Goal: Task Accomplishment & Management: Manage account settings

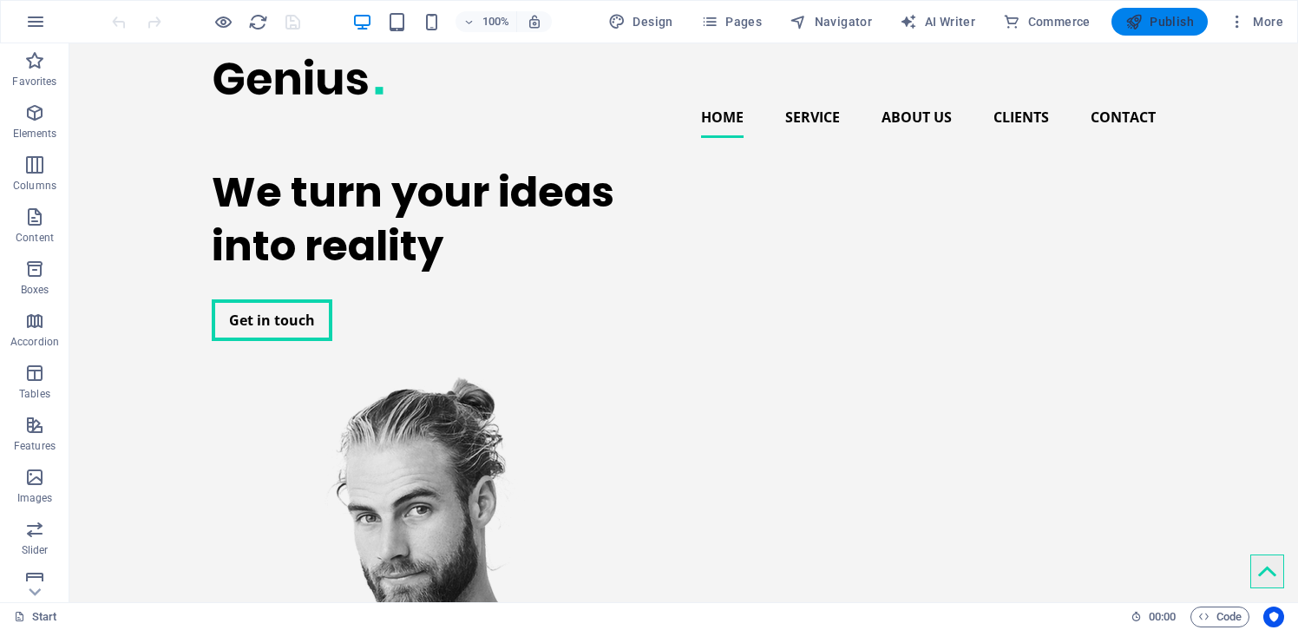
click at [1167, 27] on span "Publish" at bounding box center [1159, 21] width 69 height 17
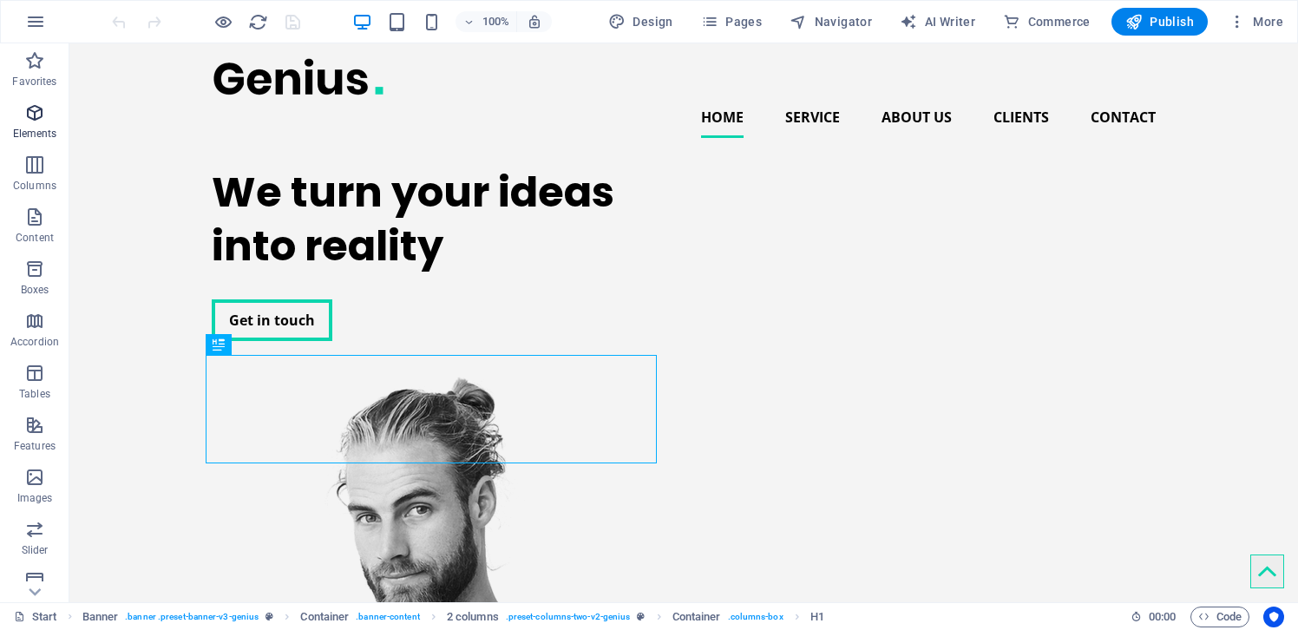
click at [33, 120] on icon "button" at bounding box center [34, 112] width 21 height 21
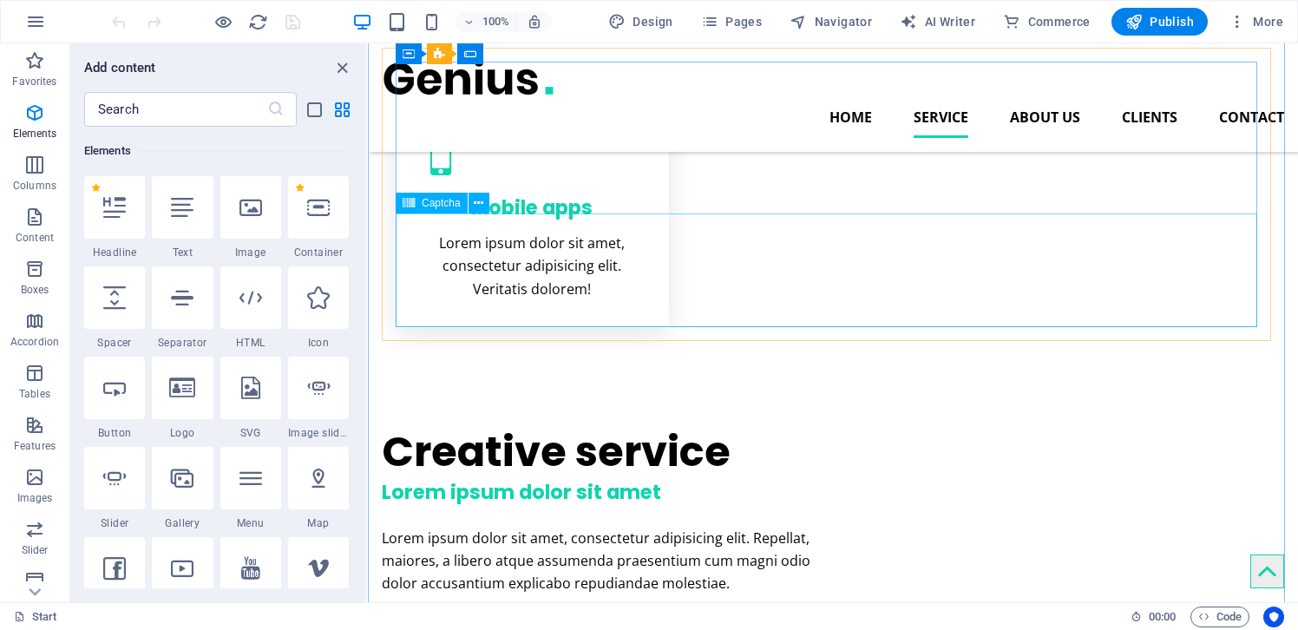
scroll to position [1214, 0]
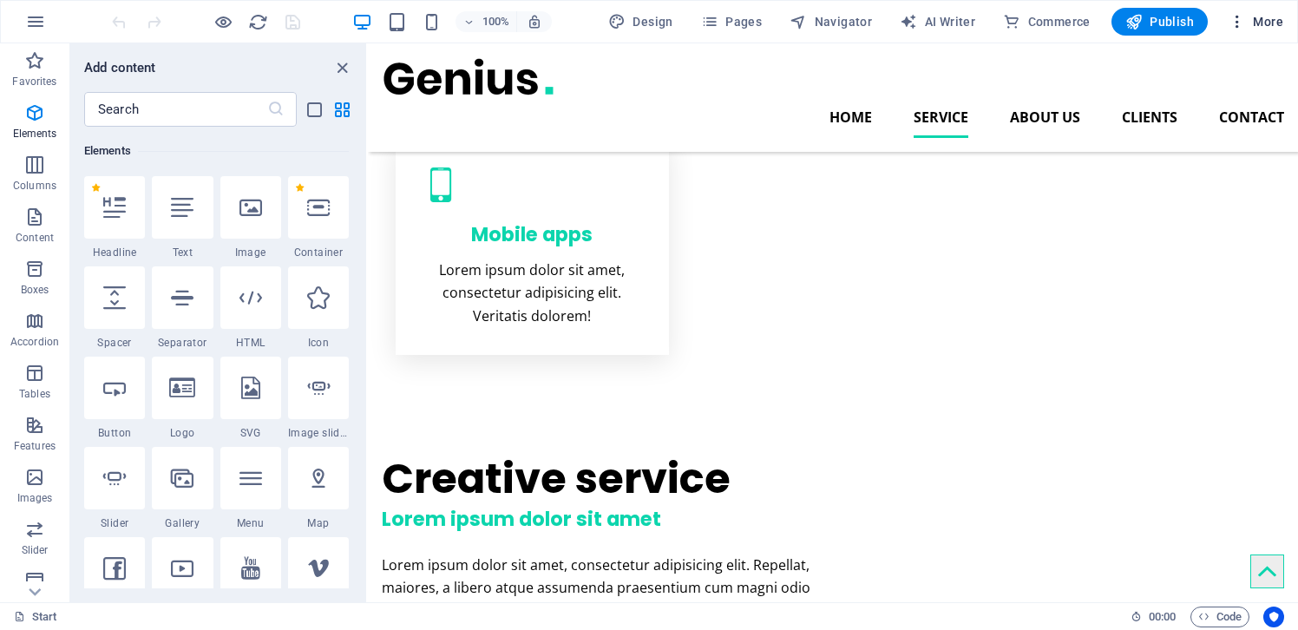
click at [1248, 24] on span "More" at bounding box center [1255, 21] width 55 height 17
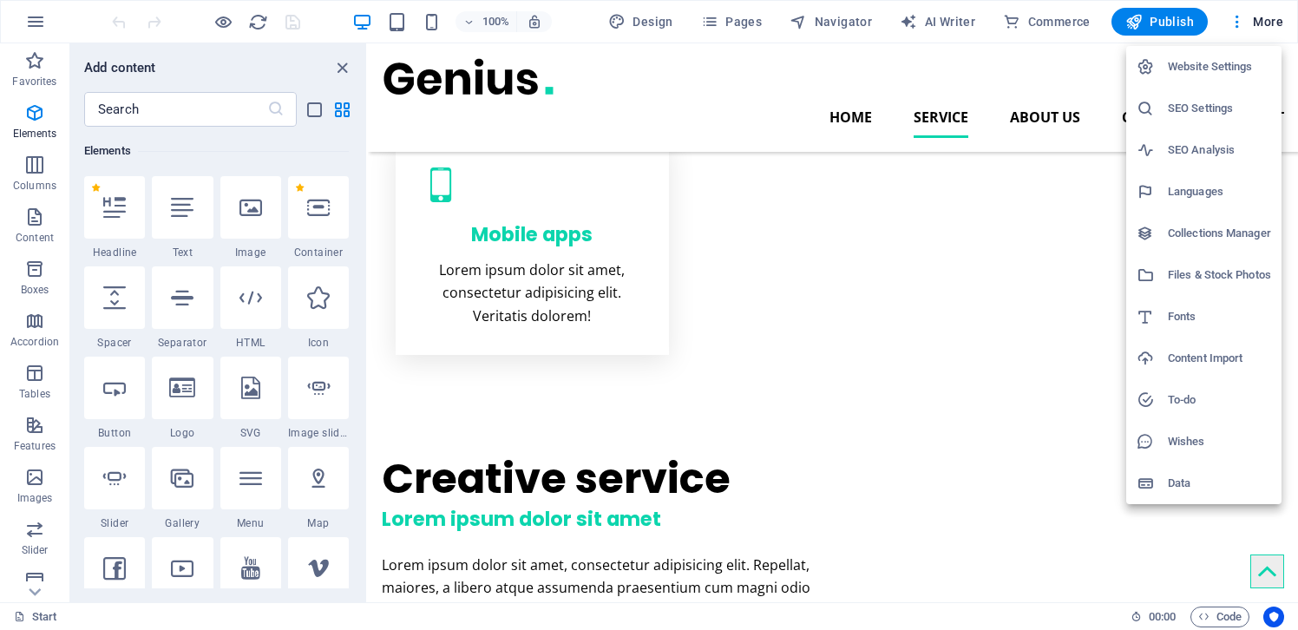
click at [1245, 24] on div at bounding box center [649, 315] width 1298 height 630
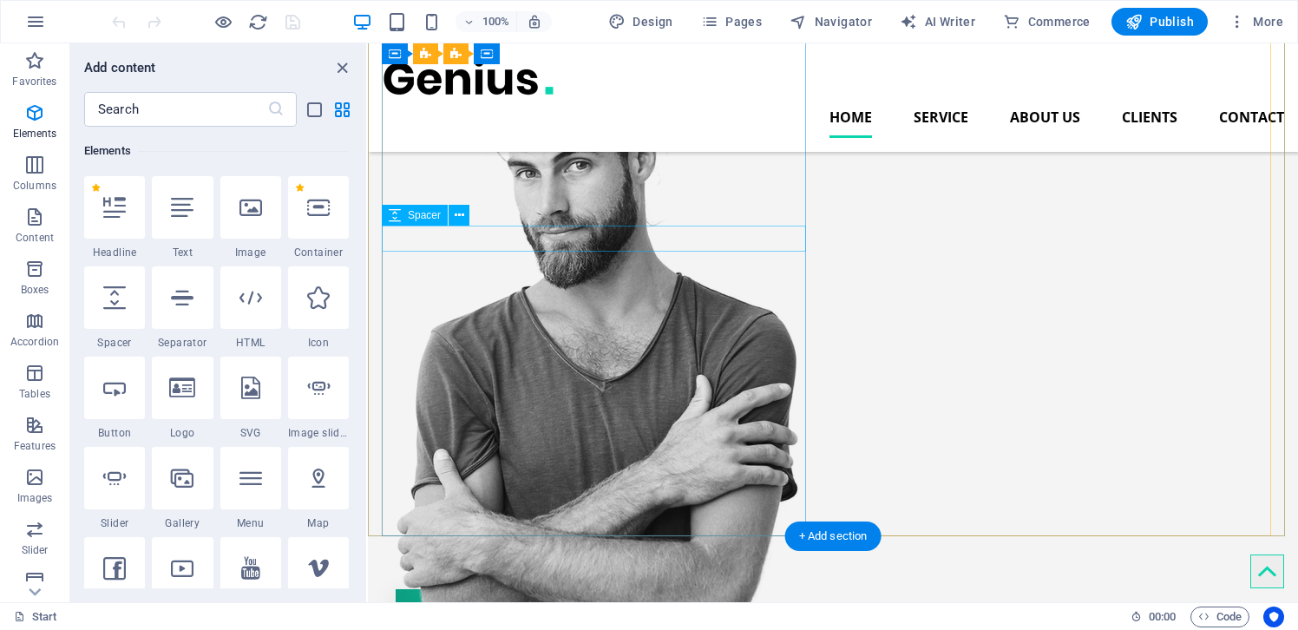
scroll to position [0, 0]
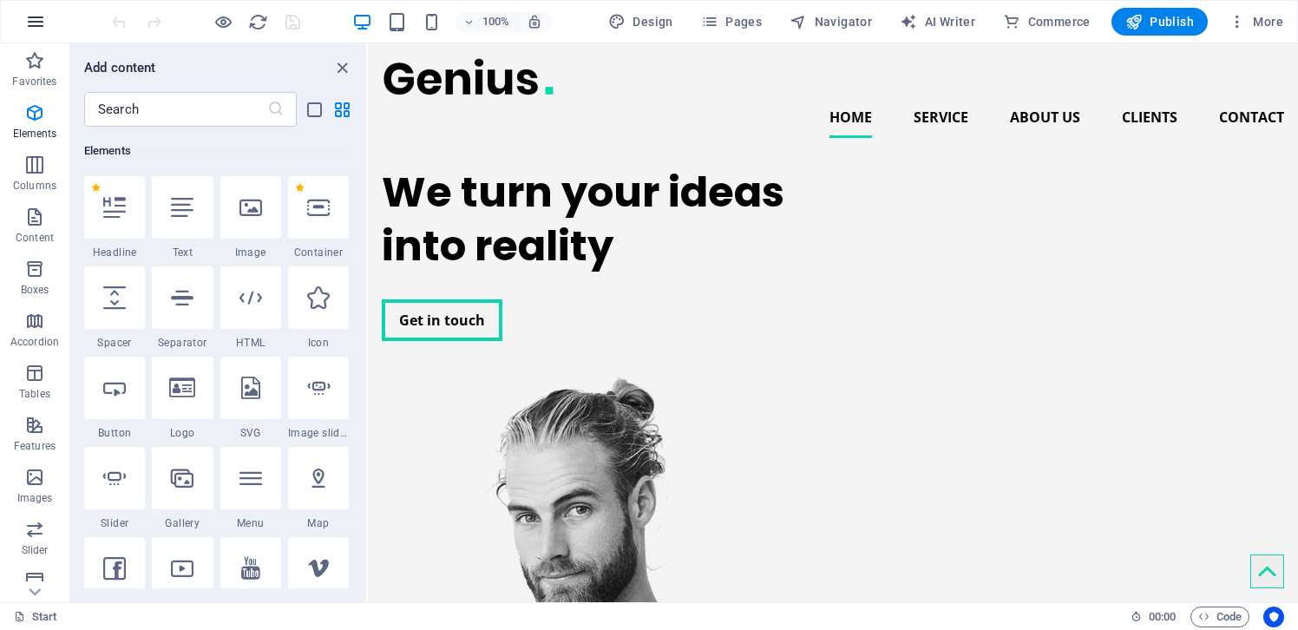
click at [36, 25] on icon "button" at bounding box center [35, 21] width 21 height 21
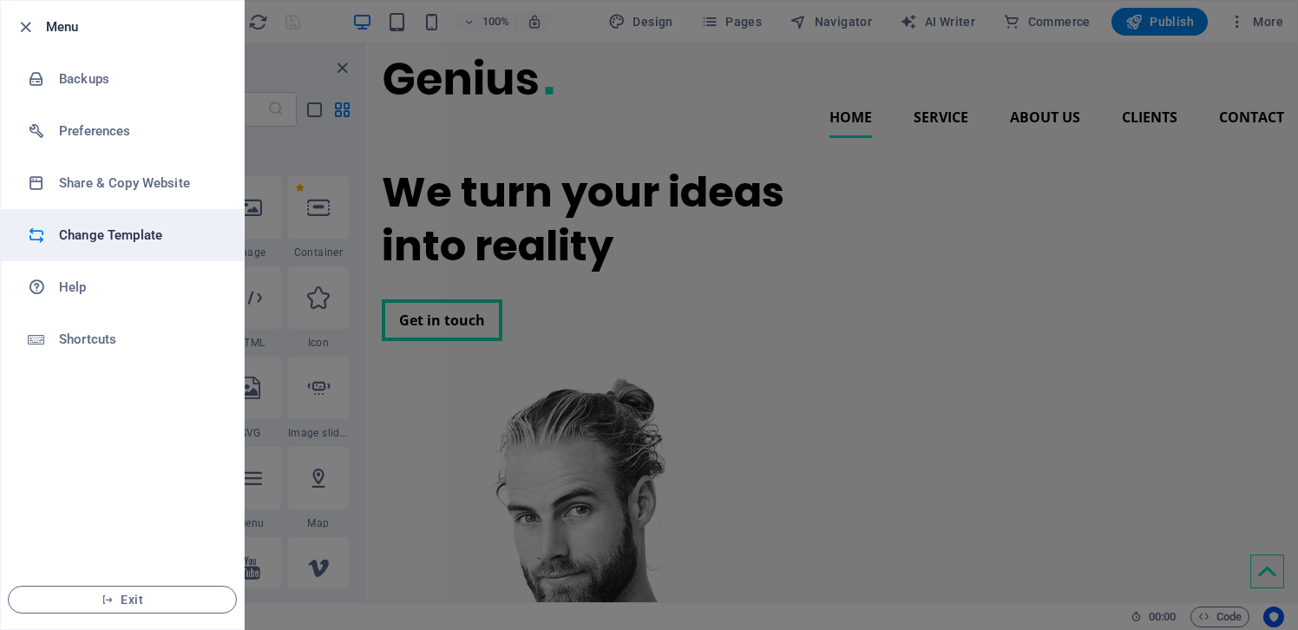
click at [117, 239] on h6 "Change Template" at bounding box center [139, 235] width 160 height 21
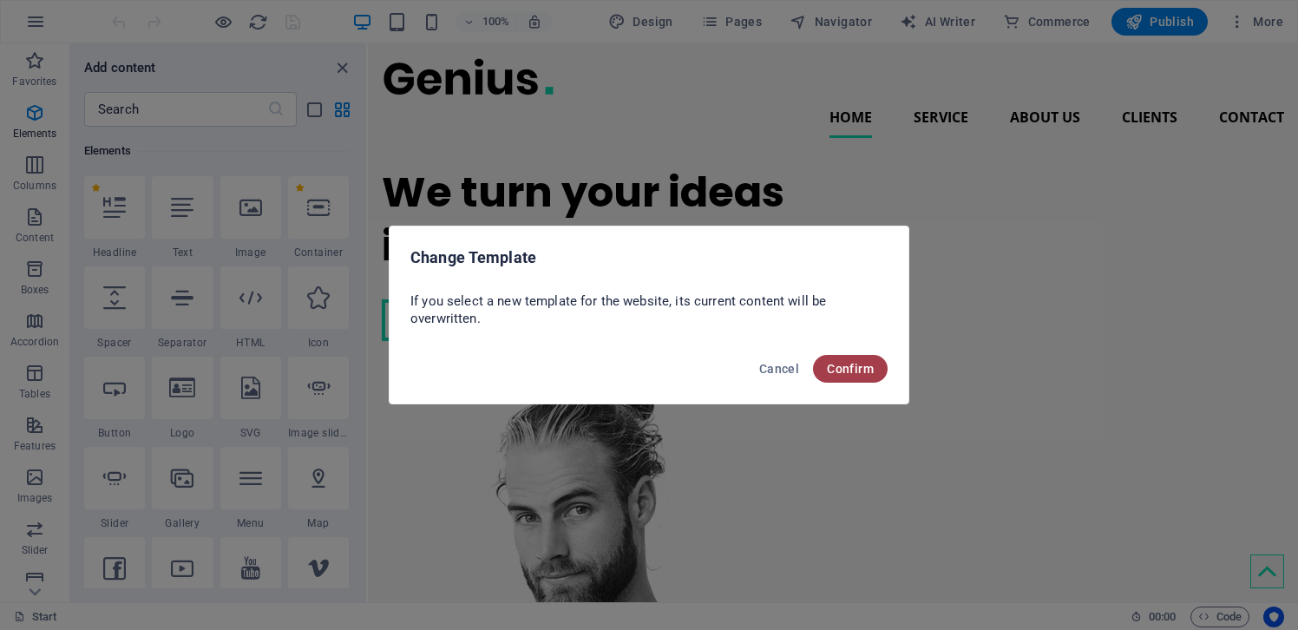
click at [861, 368] on span "Confirm" at bounding box center [850, 369] width 47 height 14
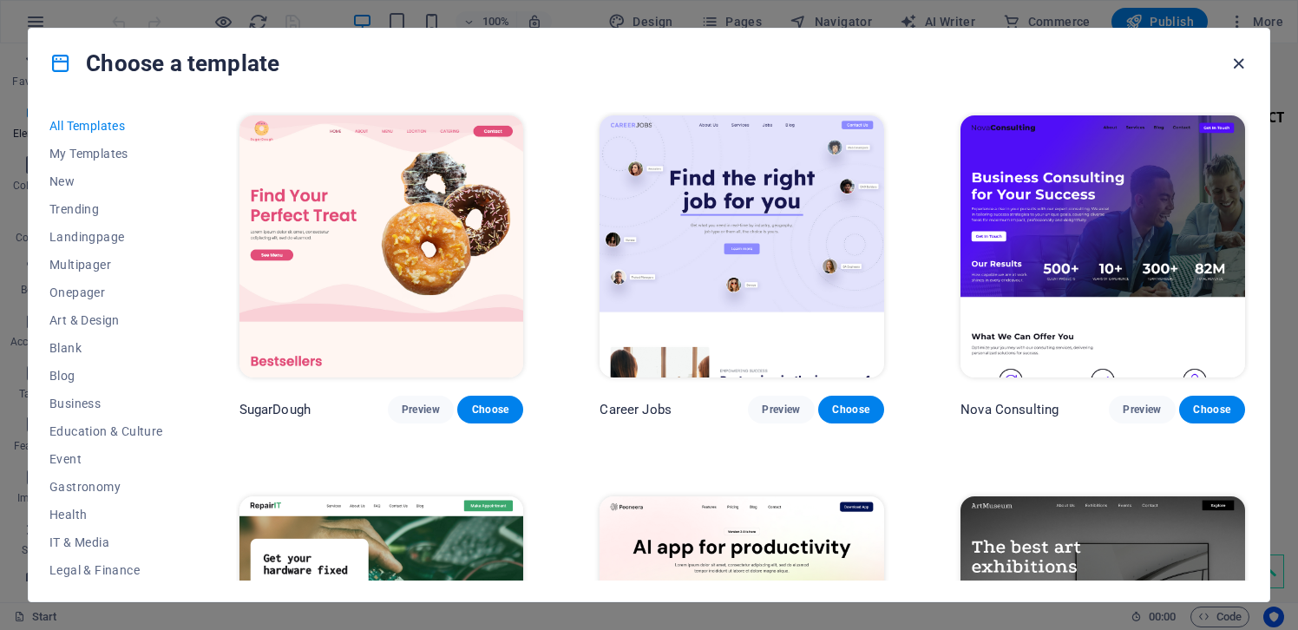
click at [1236, 59] on icon "button" at bounding box center [1238, 64] width 20 height 20
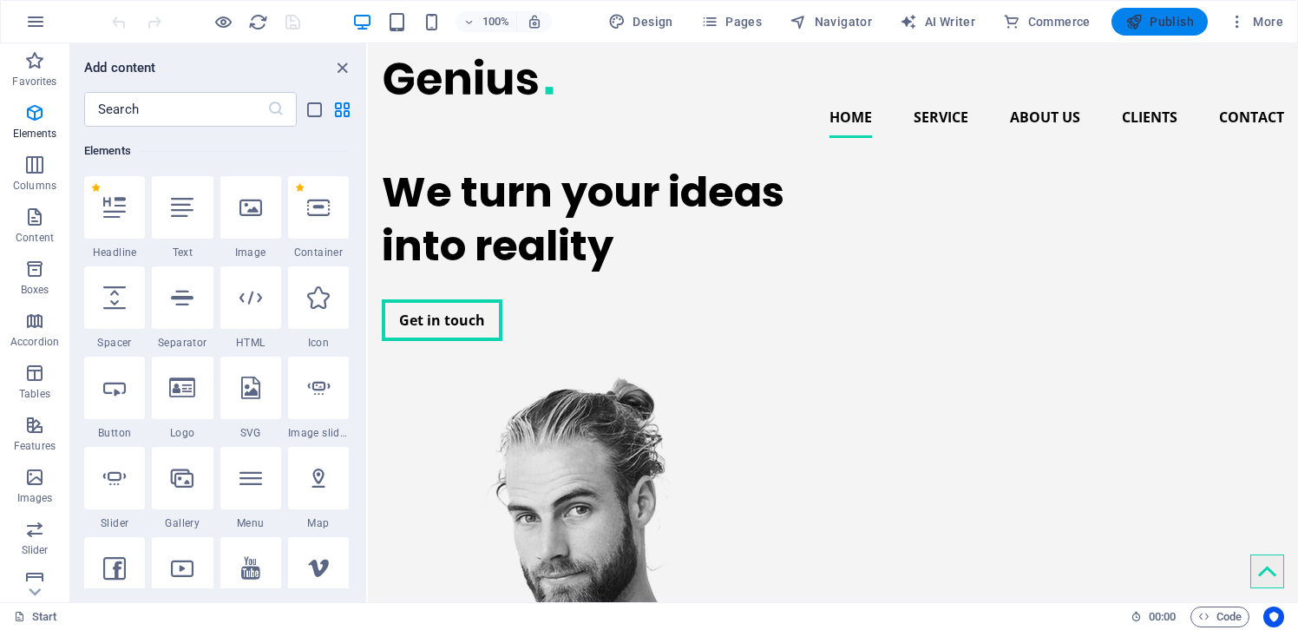
click at [1132, 17] on icon "button" at bounding box center [1133, 21] width 17 height 17
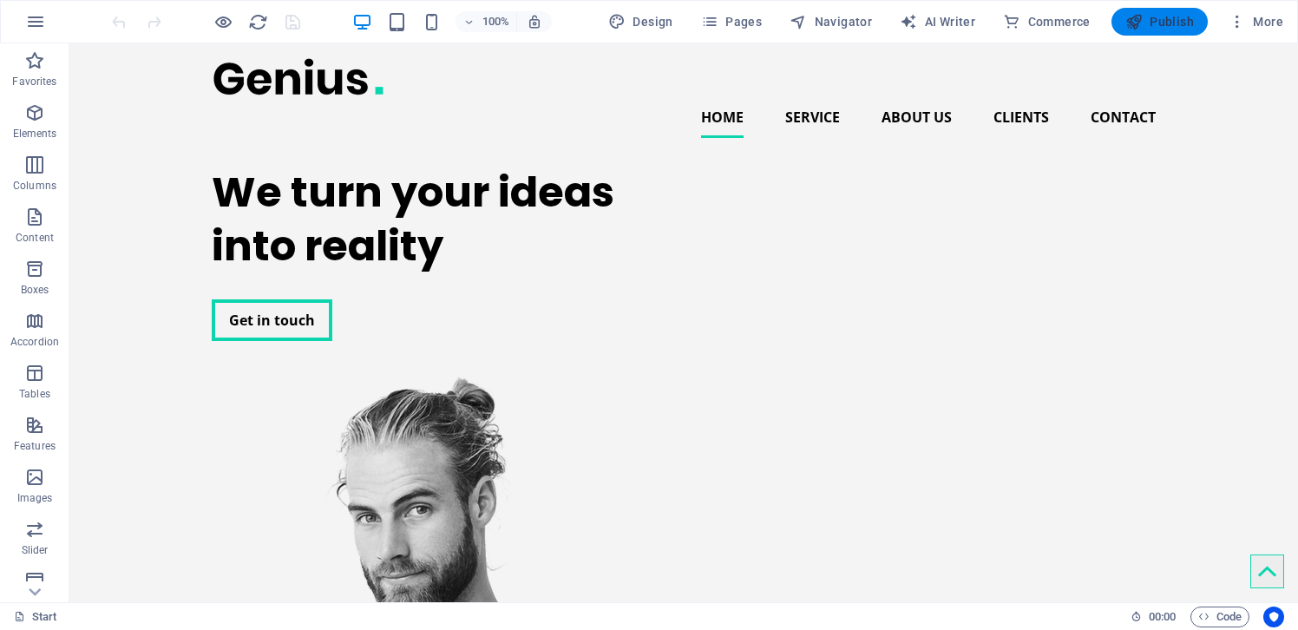
click at [1132, 17] on icon "button" at bounding box center [1133, 21] width 17 height 17
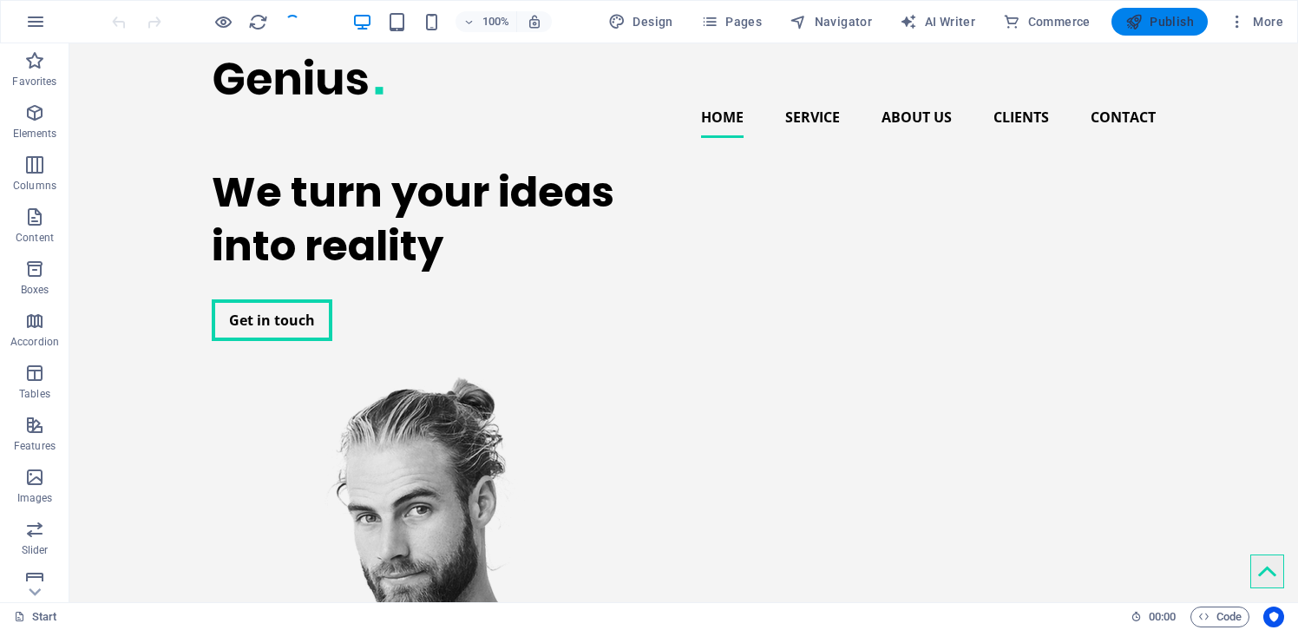
click at [1132, 17] on icon "button" at bounding box center [1133, 21] width 17 height 17
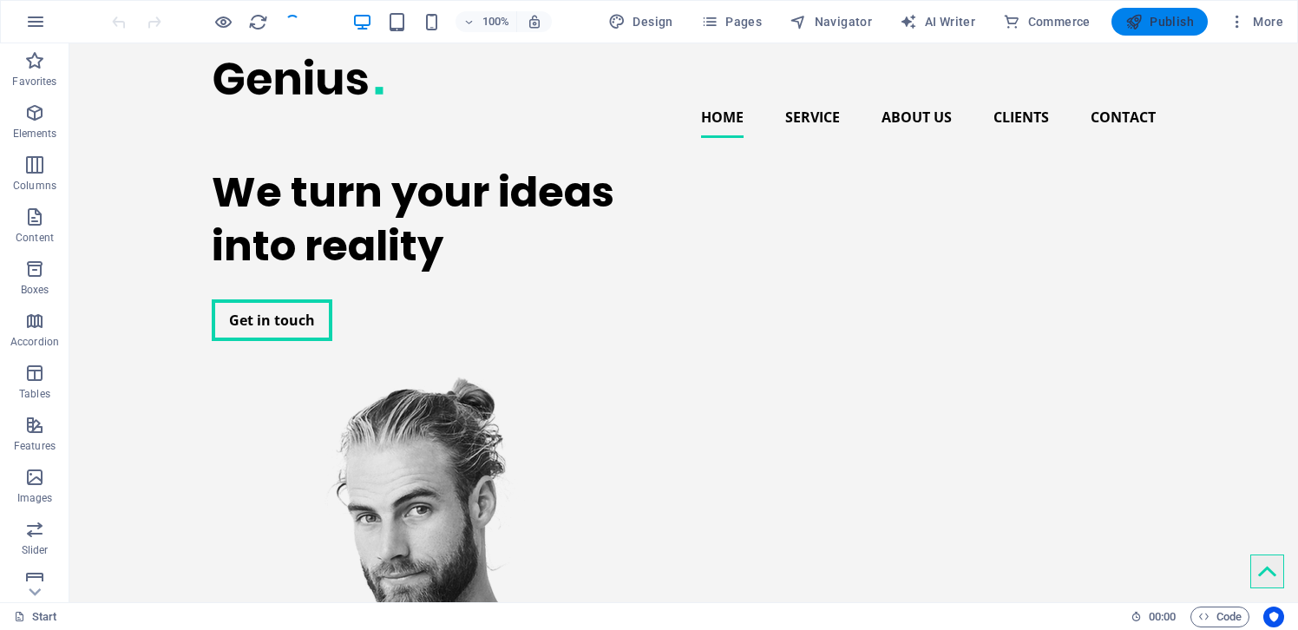
click at [1132, 17] on icon "button" at bounding box center [1133, 21] width 17 height 17
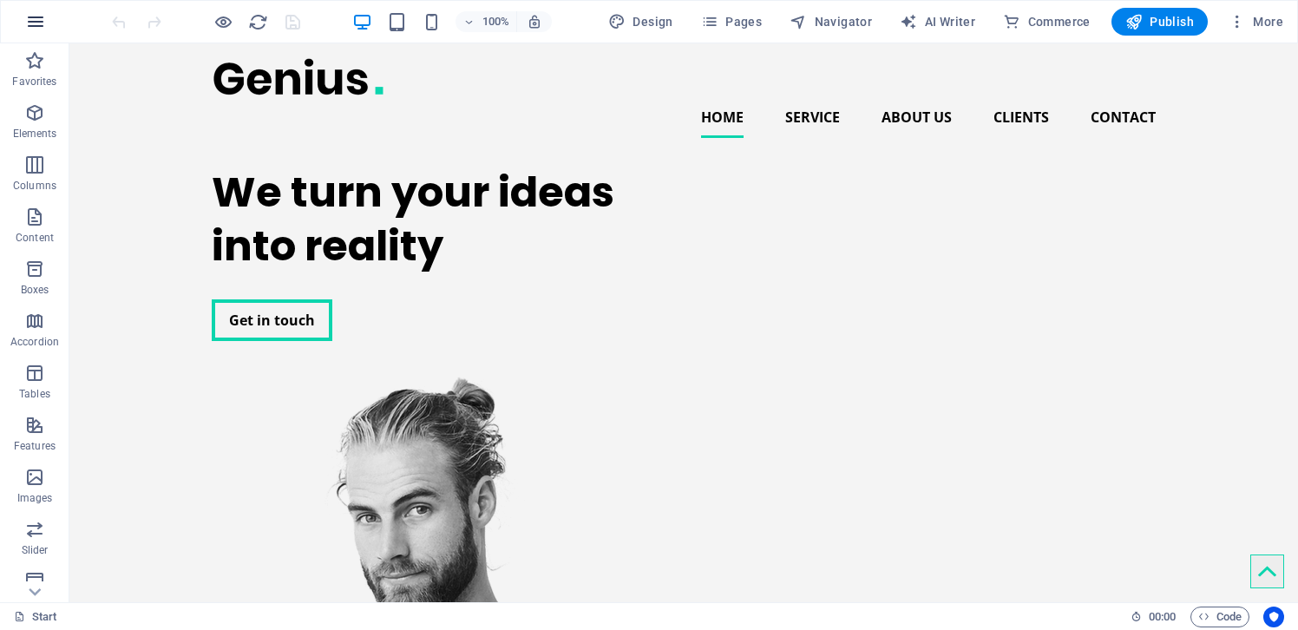
click at [33, 25] on icon "button" at bounding box center [35, 21] width 21 height 21
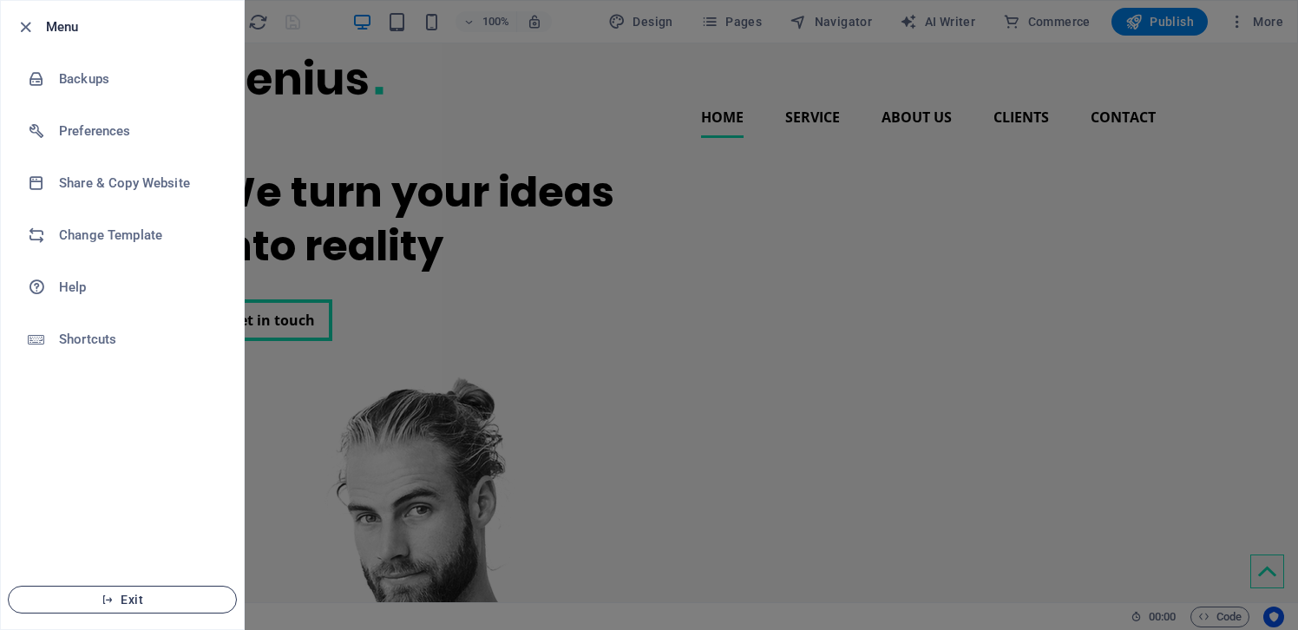
click at [186, 592] on span "Exit" at bounding box center [122, 599] width 199 height 14
click at [165, 593] on span "Exit" at bounding box center [122, 599] width 199 height 14
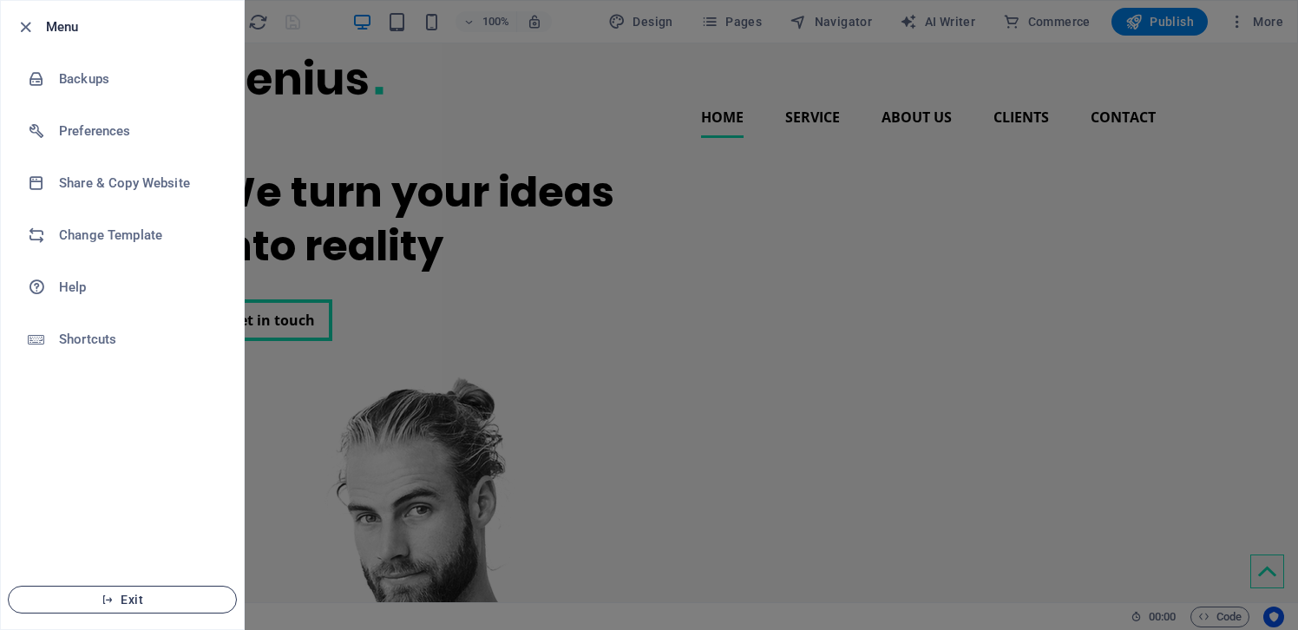
click at [165, 593] on span "Exit" at bounding box center [122, 599] width 199 height 14
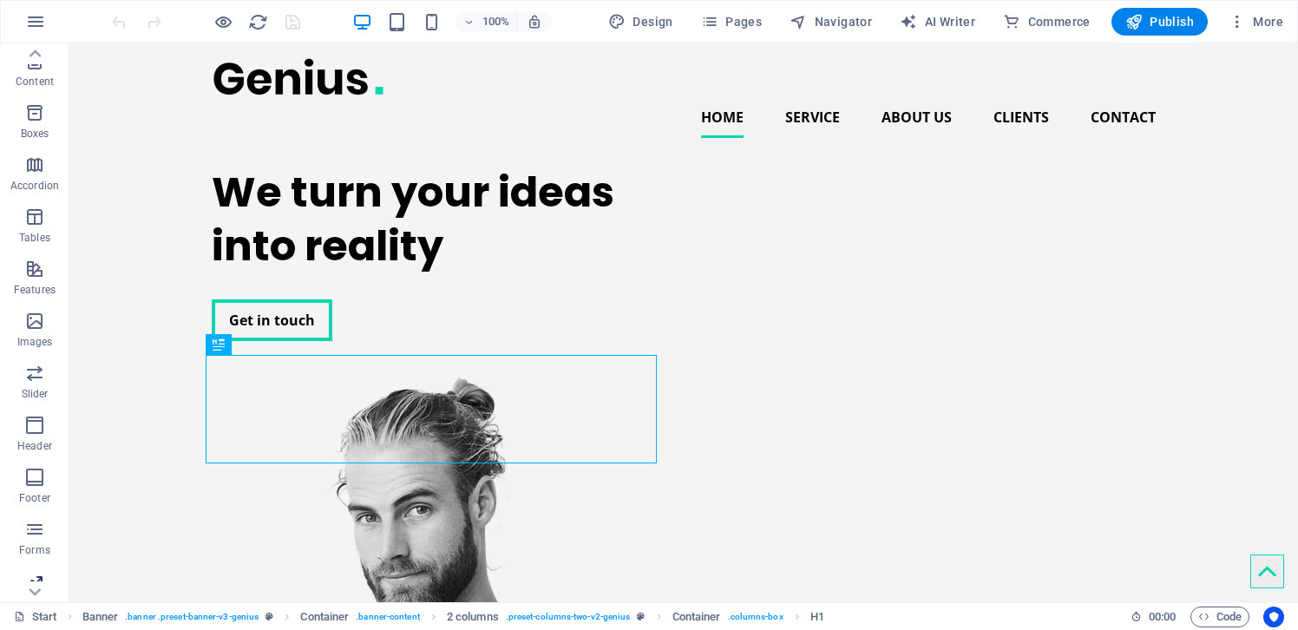
scroll to position [274, 0]
click at [1230, 618] on span "Code" at bounding box center [1219, 616] width 43 height 21
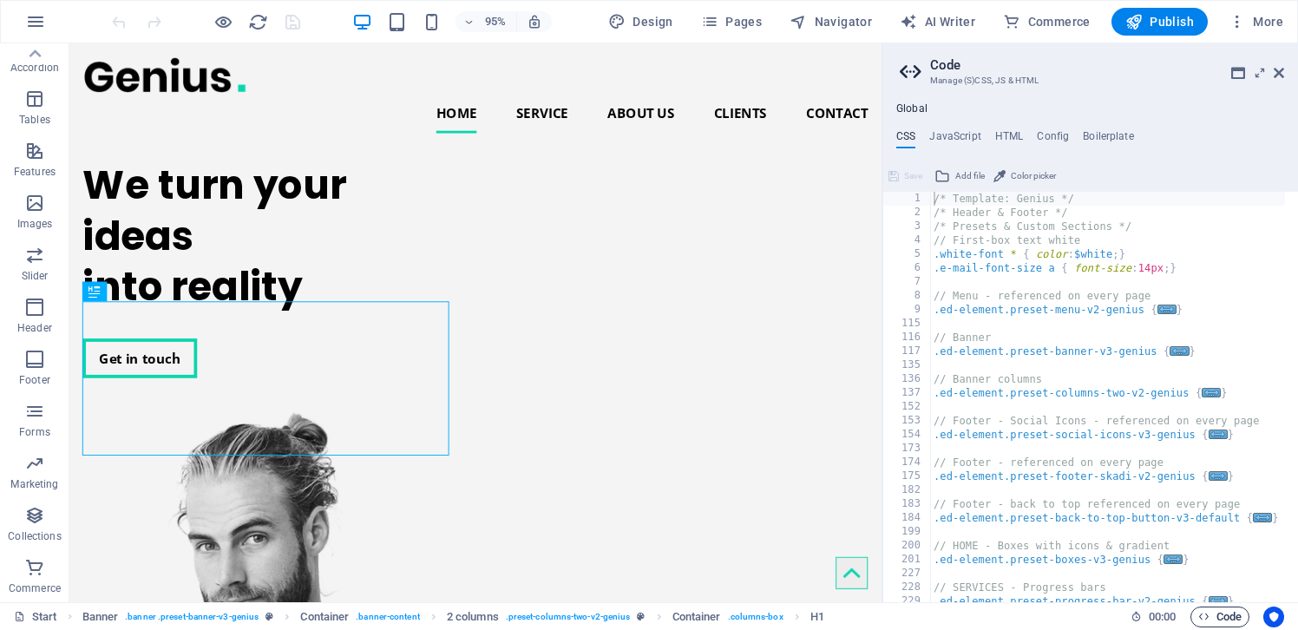
click at [1230, 618] on span "Code" at bounding box center [1219, 616] width 43 height 21
click at [1221, 617] on span "Code" at bounding box center [1219, 616] width 43 height 21
click at [1283, 72] on icon at bounding box center [1278, 73] width 10 height 14
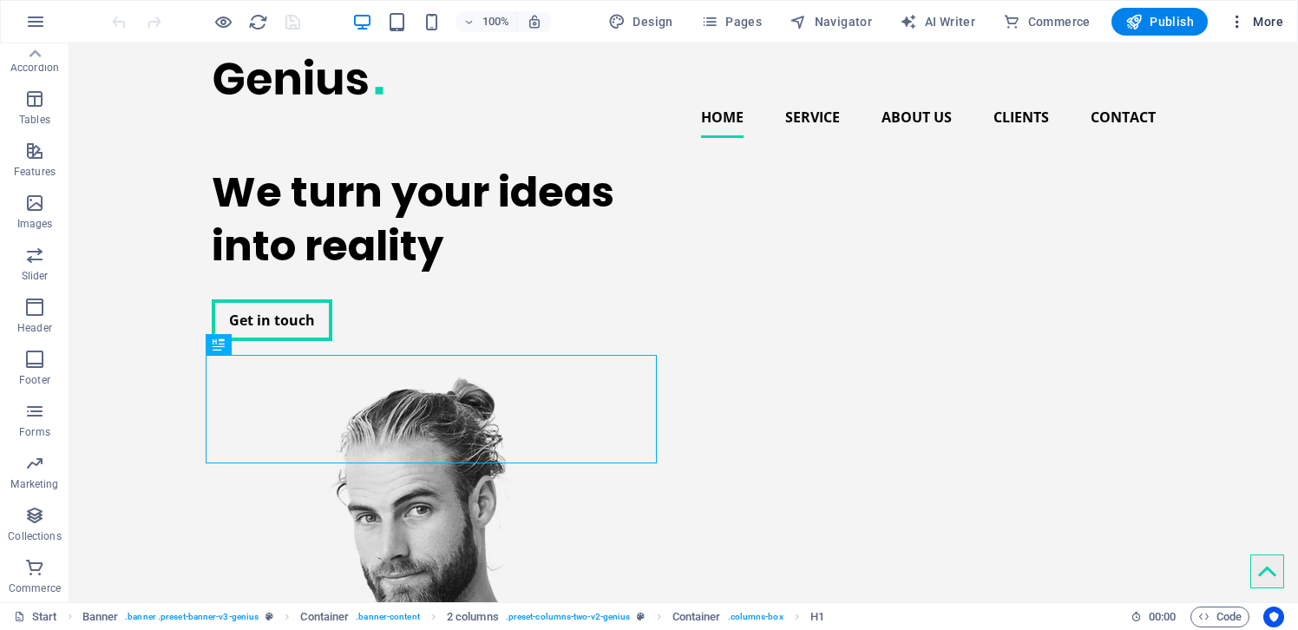
click at [1239, 23] on icon "button" at bounding box center [1236, 21] width 17 height 17
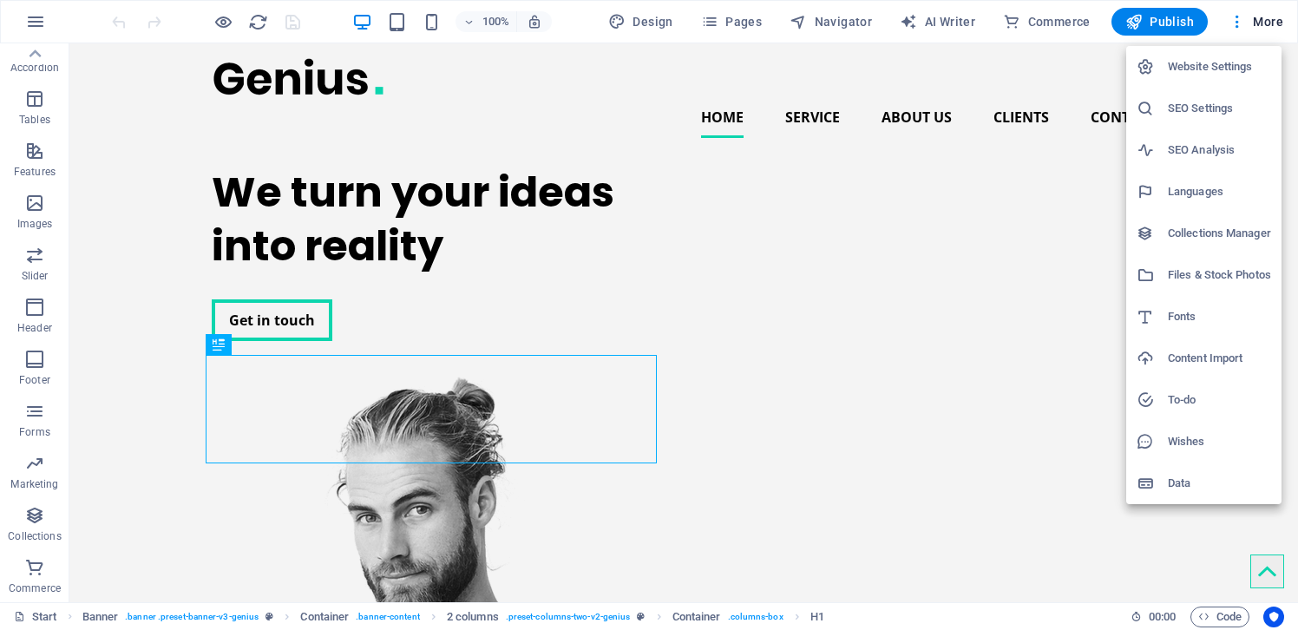
click at [1239, 23] on div at bounding box center [649, 315] width 1298 height 630
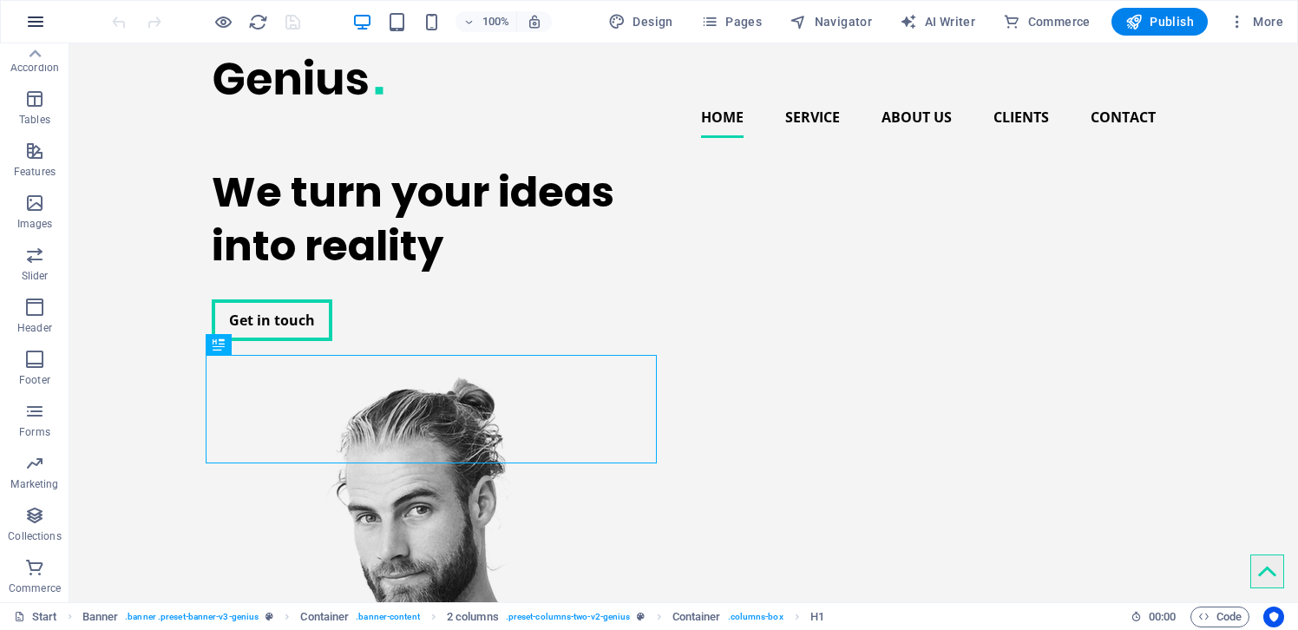
click at [36, 20] on icon "button" at bounding box center [35, 21] width 21 height 21
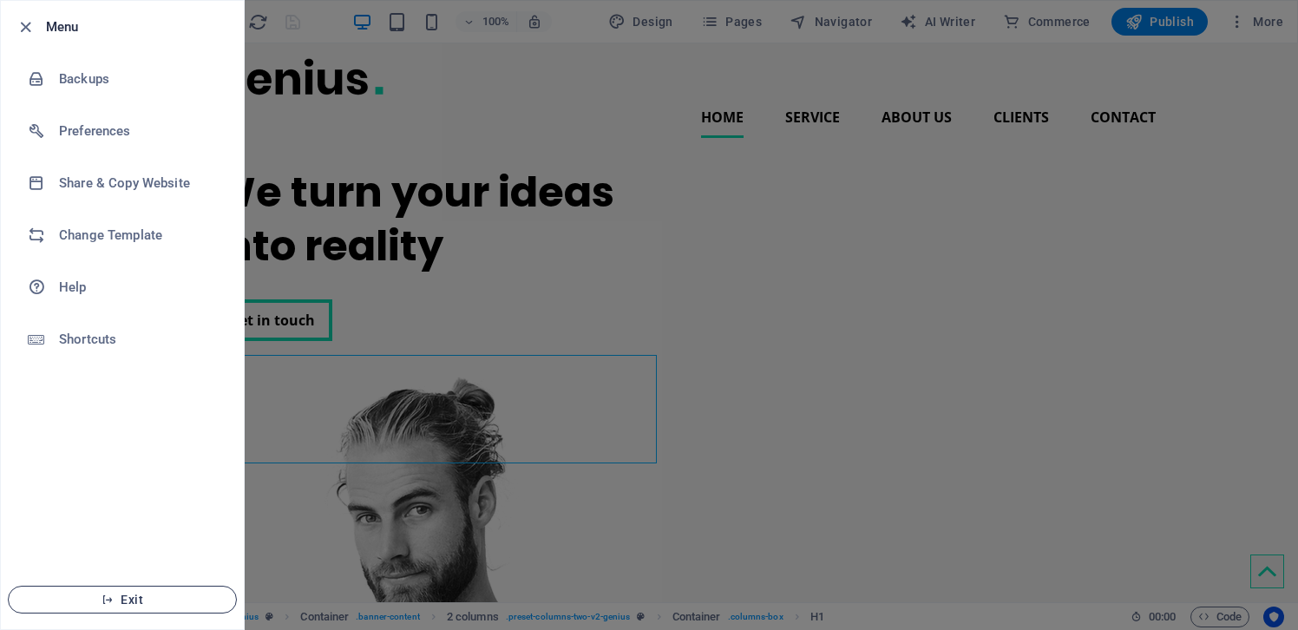
click at [134, 601] on span "Exit" at bounding box center [122, 599] width 199 height 14
click at [158, 599] on span "Exit" at bounding box center [122, 599] width 199 height 14
